Goal: Task Accomplishment & Management: Complete application form

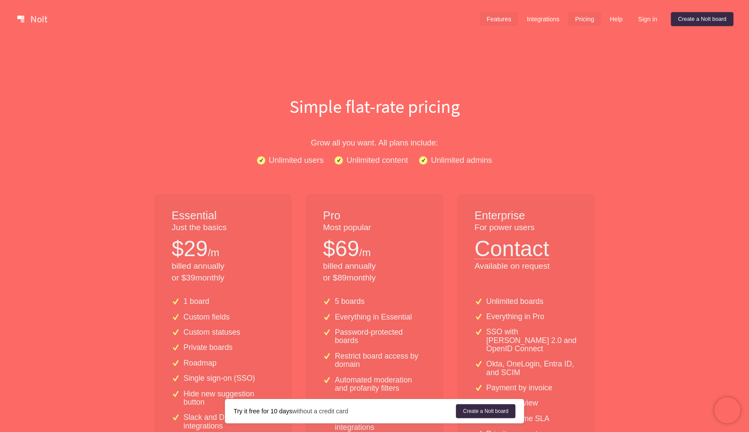
click at [503, 21] on link "Features" at bounding box center [499, 19] width 39 height 14
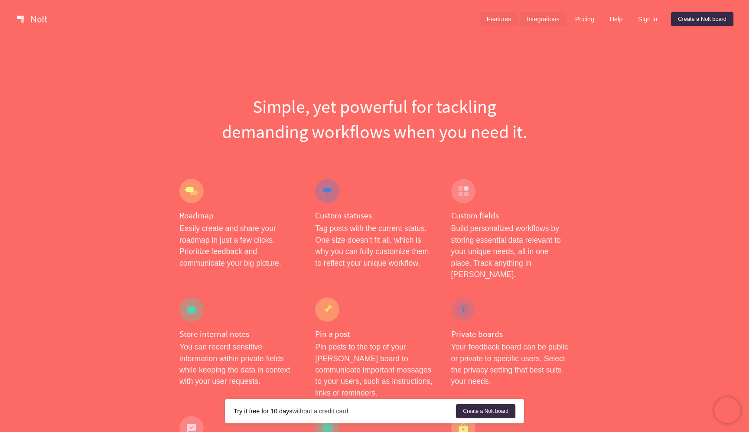
click at [531, 16] on link "Integrations" at bounding box center [543, 19] width 46 height 14
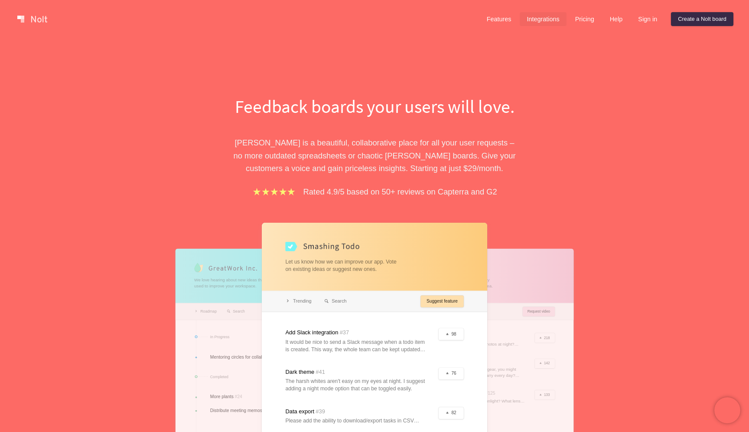
click at [529, 15] on link "Integrations" at bounding box center [543, 19] width 46 height 14
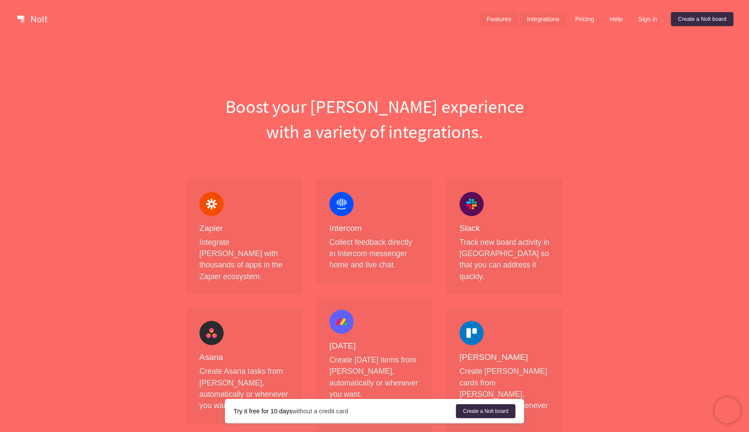
click at [501, 22] on link "Features" at bounding box center [499, 19] width 39 height 14
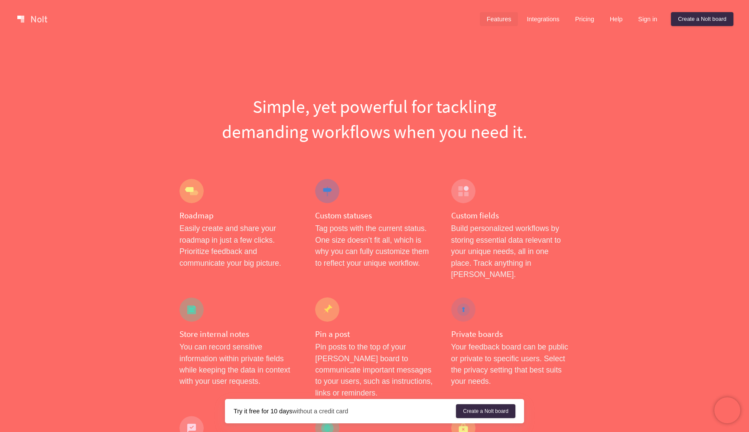
click at [29, 20] on link at bounding box center [32, 19] width 37 height 14
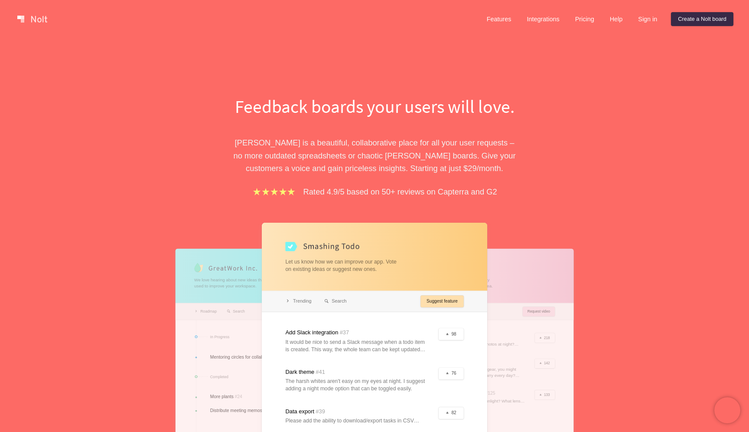
scroll to position [13, 0]
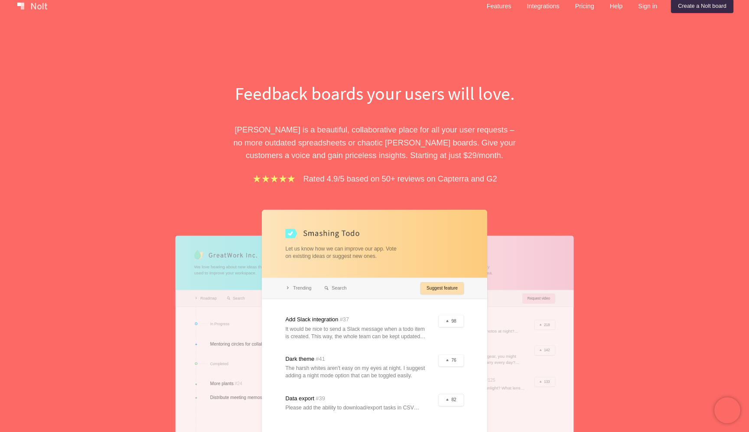
click at [78, 312] on div "Feedback boards your users will love. [PERSON_NAME] is a beautiful, collaborati…" at bounding box center [374, 280] width 749 height 511
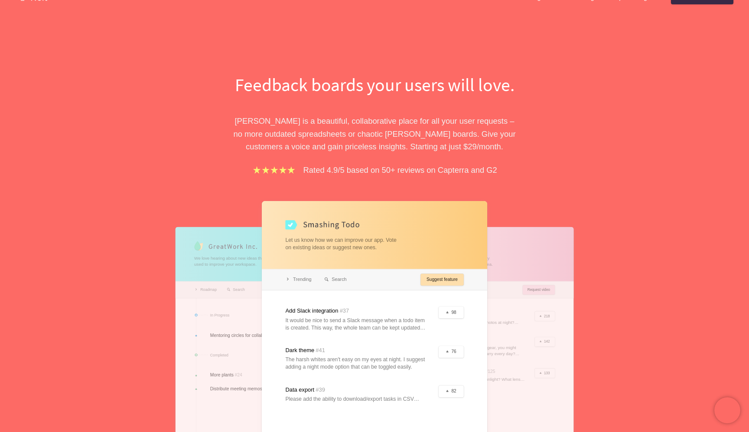
scroll to position [0, 0]
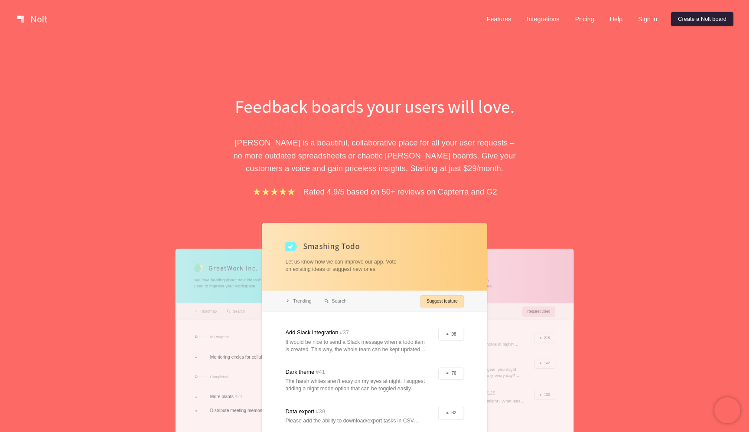
click at [691, 24] on link "Create a Nolt board" at bounding box center [702, 19] width 62 height 14
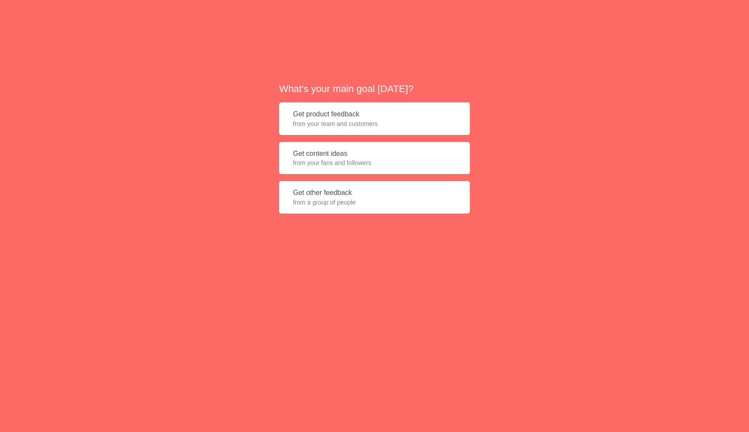
click at [328, 122] on span "from your team and customers" at bounding box center [374, 123] width 163 height 9
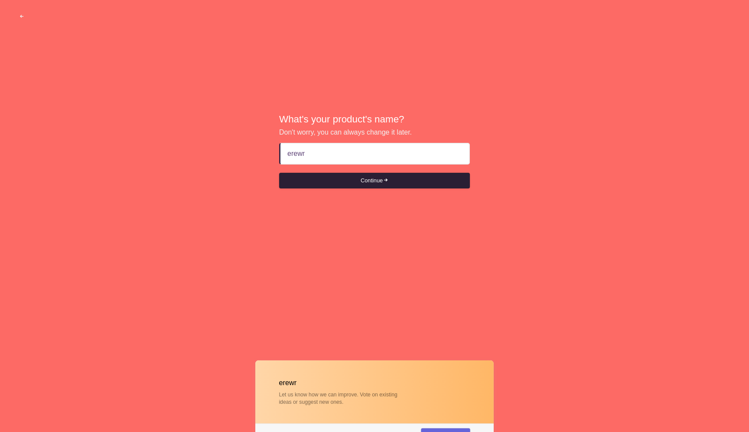
click at [334, 179] on button "Continue" at bounding box center [374, 181] width 191 height 16
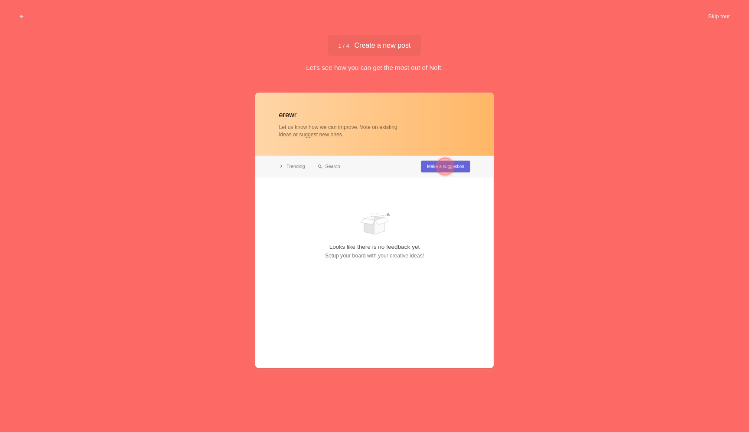
type input "erewr"
click at [444, 159] on div at bounding box center [445, 165] width 17 height 17
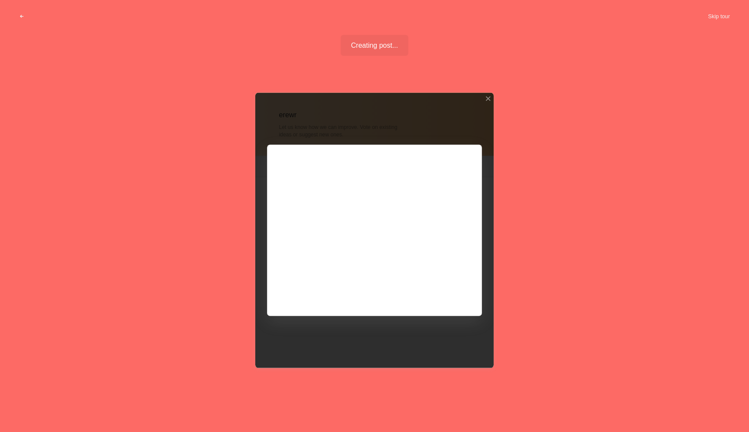
click at [364, 198] on div at bounding box center [374, 229] width 239 height 275
click at [438, 291] on div at bounding box center [374, 229] width 239 height 275
click at [389, 235] on div at bounding box center [374, 229] width 239 height 275
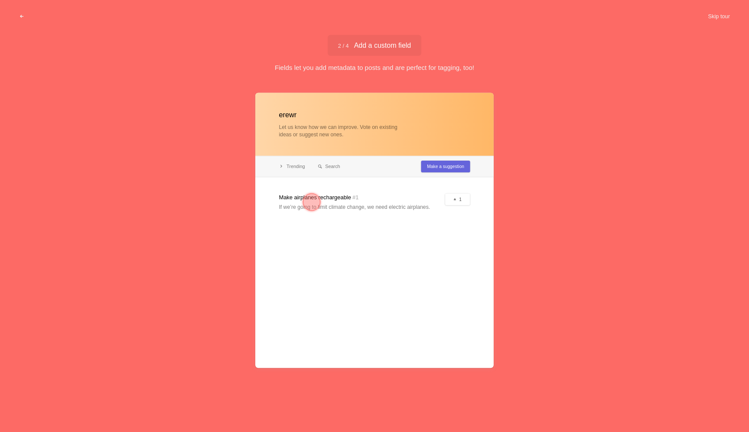
click at [333, 203] on div at bounding box center [374, 229] width 239 height 275
click at [309, 200] on div at bounding box center [311, 201] width 17 height 17
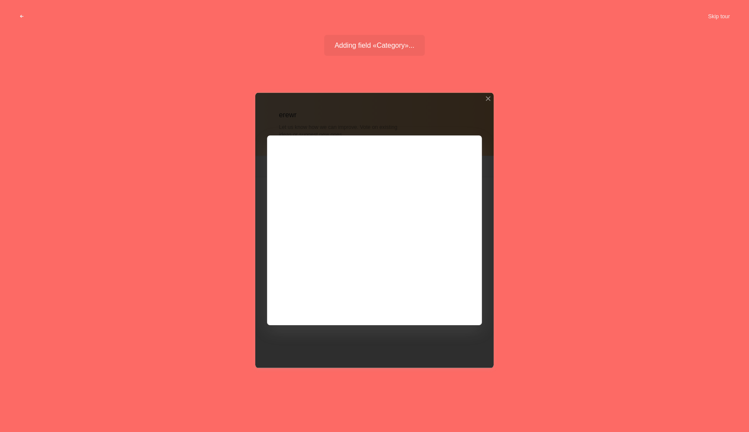
click at [320, 249] on div at bounding box center [374, 229] width 239 height 275
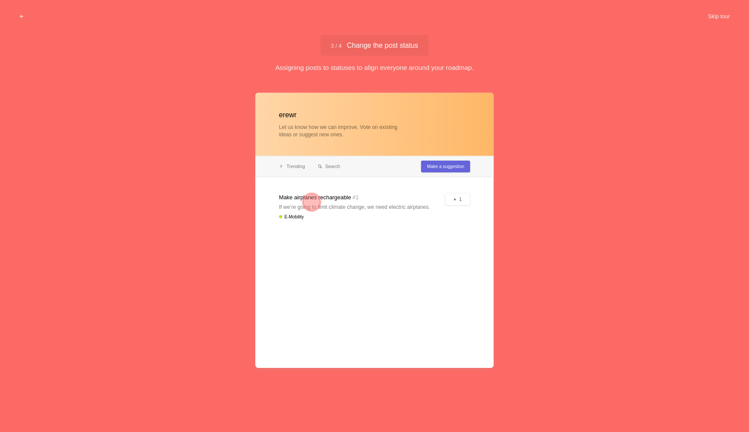
click at [362, 50] on div "3 / 4 Change the post status Change the post status" at bounding box center [374, 45] width 108 height 21
click at [319, 206] on div at bounding box center [311, 201] width 17 height 17
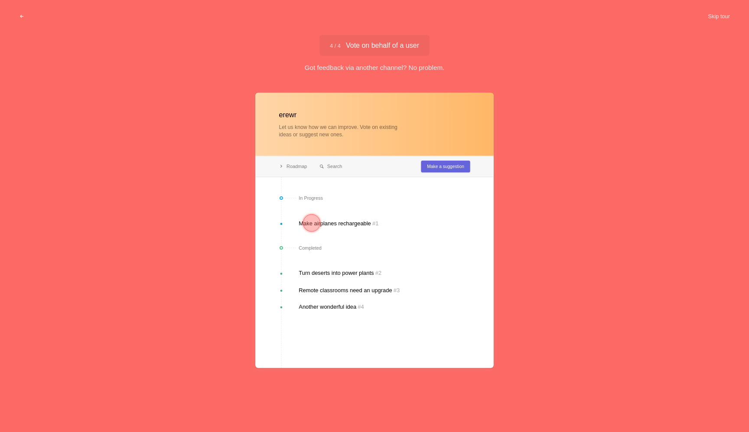
click at [318, 224] on div at bounding box center [311, 222] width 17 height 17
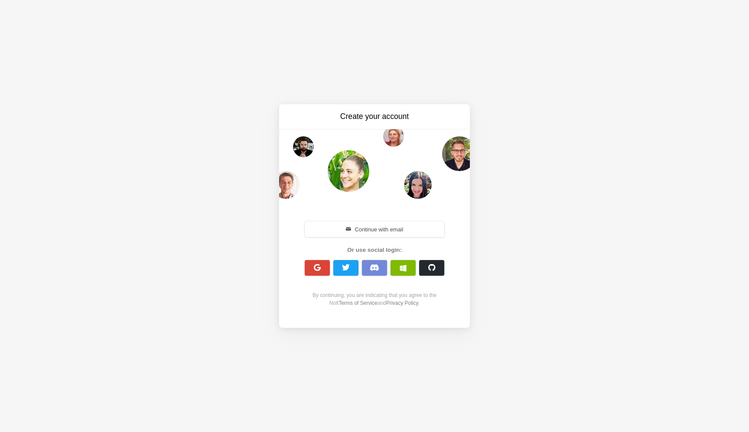
click at [321, 239] on div "Continue with email Or use social login: By continuing, you are indicating that…" at bounding box center [374, 262] width 149 height 87
click at [321, 233] on button "Continue with email" at bounding box center [375, 229] width 140 height 16
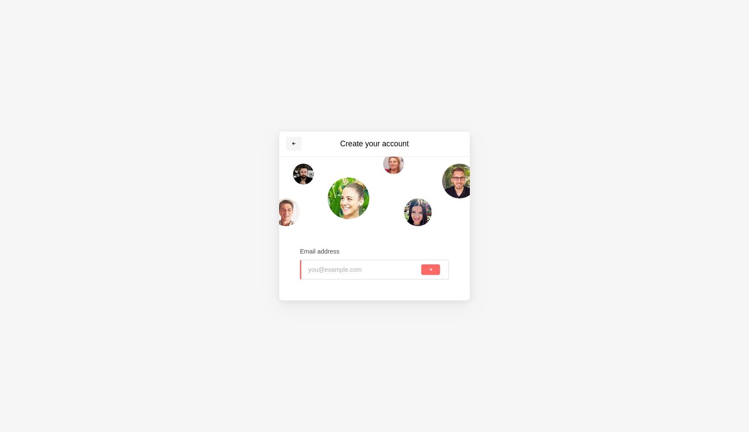
click at [294, 147] on link at bounding box center [294, 144] width 16 height 14
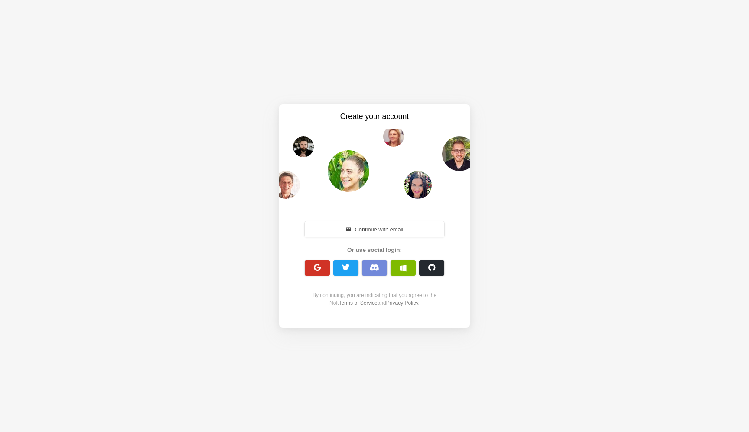
click at [317, 269] on span "button" at bounding box center [318, 267] width 8 height 8
